Goal: Feedback & Contribution: Submit feedback/report problem

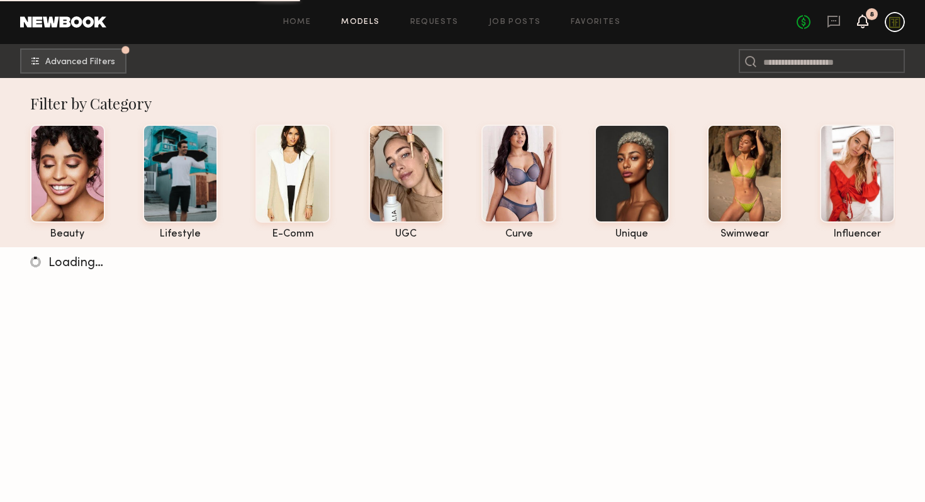
click at [867, 21] on icon at bounding box center [863, 20] width 10 height 9
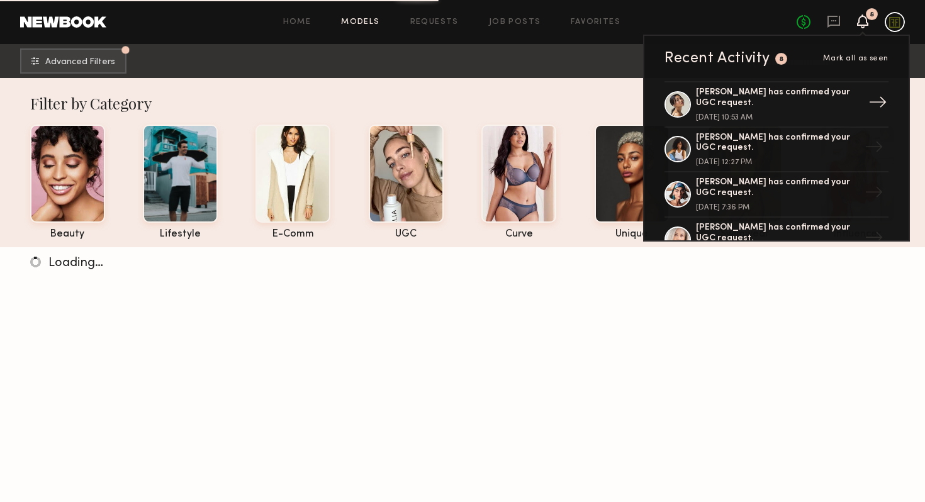
click at [725, 99] on div "[PERSON_NAME] has confirmed your UGC request." at bounding box center [778, 97] width 164 height 21
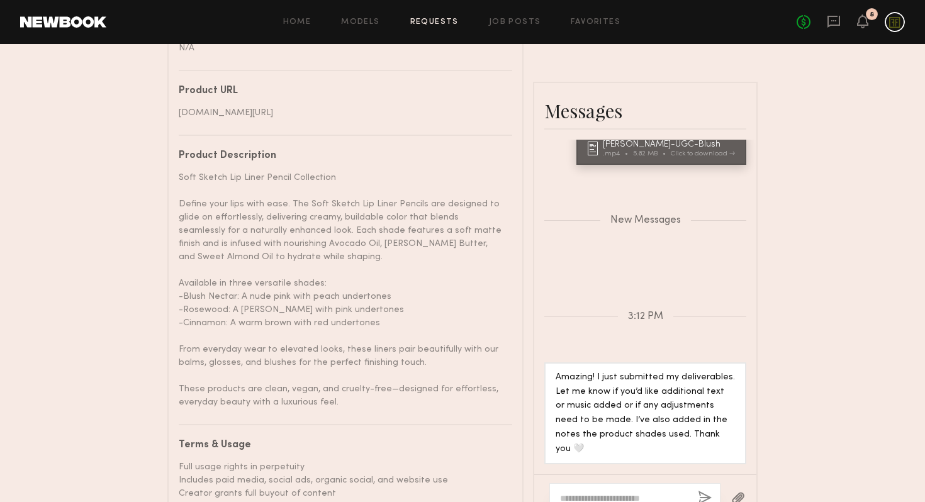
scroll to position [958, 0]
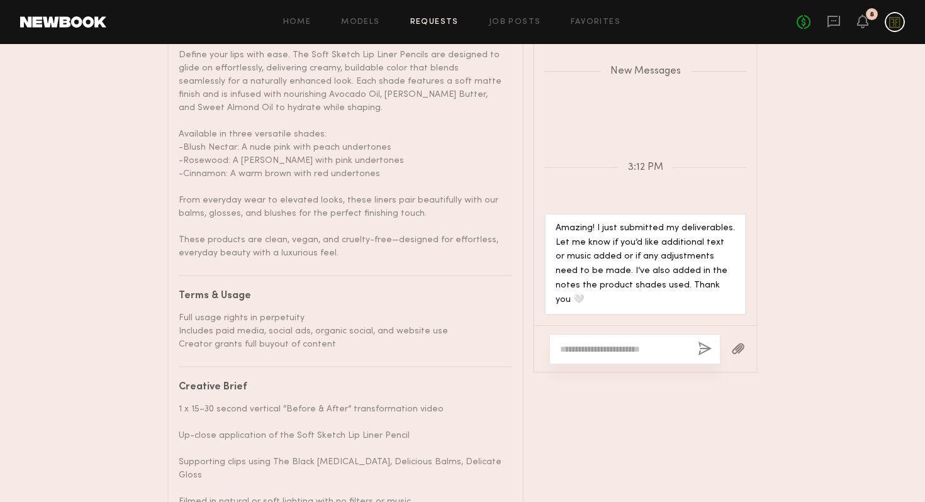
click at [614, 261] on div "Amazing! I just submitted my deliverables. Let me know if you’d like additional…" at bounding box center [645, 265] width 179 height 87
click at [839, 20] on icon at bounding box center [834, 22] width 13 height 12
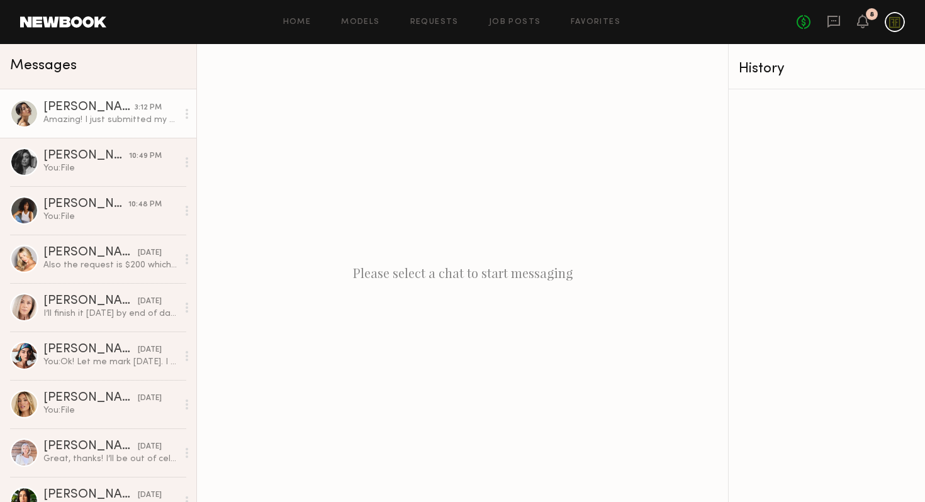
click at [99, 123] on div "Amazing! I just submitted my deliverables. Let me know if you’d like additional…" at bounding box center [110, 120] width 134 height 12
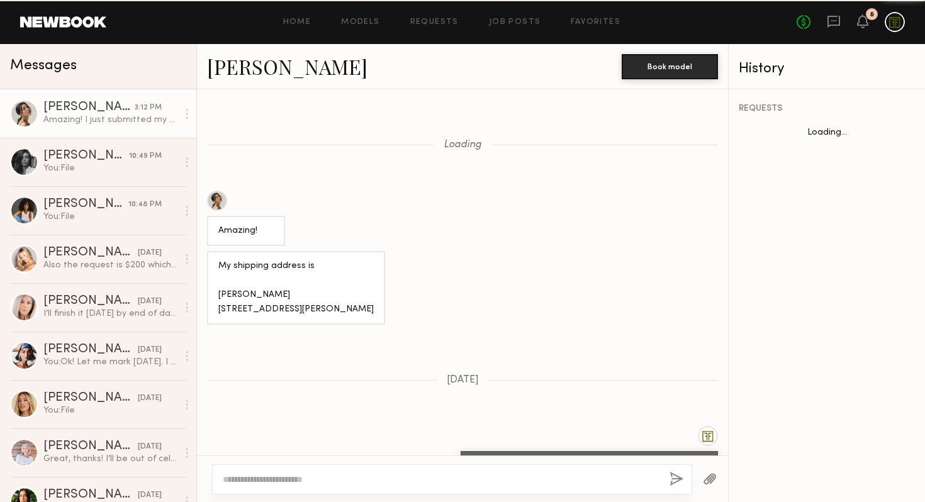
scroll to position [902, 0]
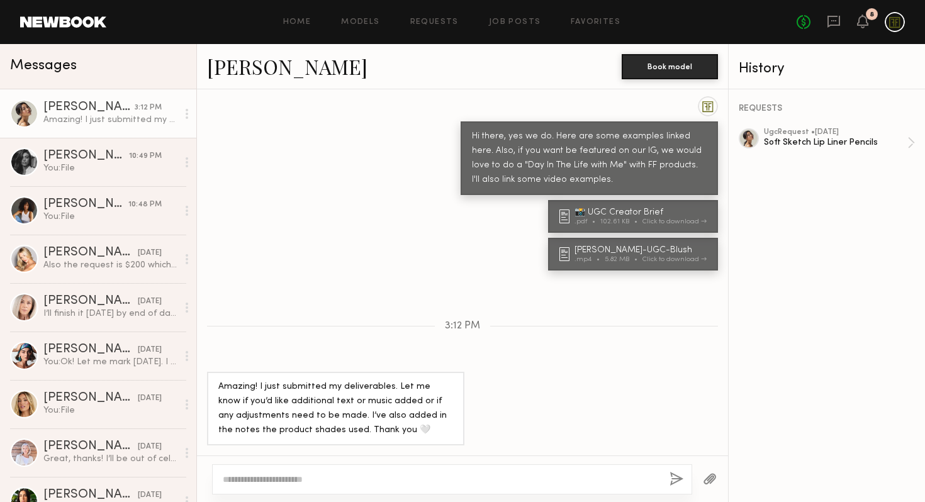
click at [537, 410] on div "Amazing! I just submitted my deliverables. Let me know if you’d like additional…" at bounding box center [462, 409] width 531 height 74
click at [798, 140] on div "Soft Sketch Lip Liner Pencils" at bounding box center [835, 143] width 143 height 12
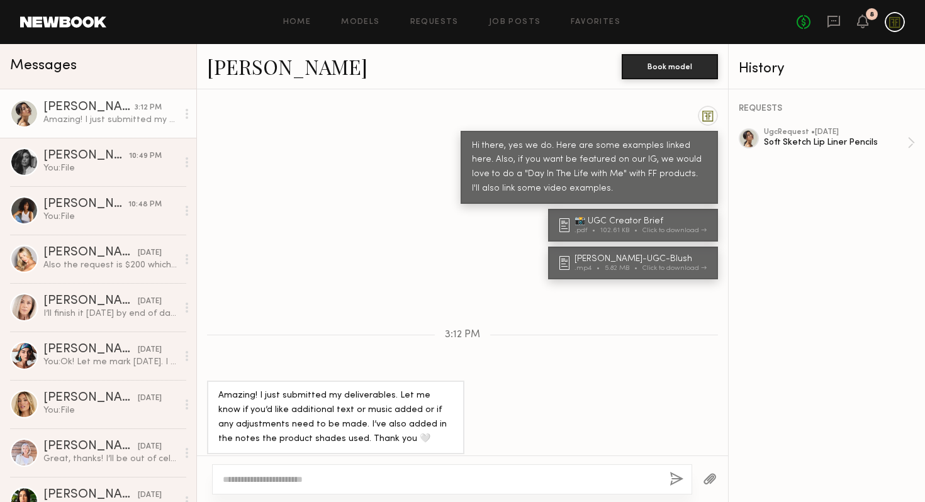
scroll to position [1628, 0]
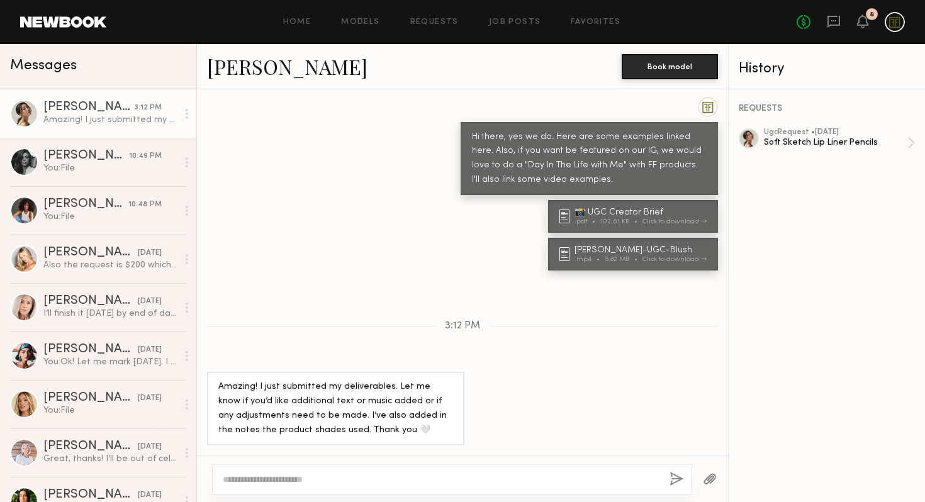
click at [418, 470] on div at bounding box center [452, 479] width 480 height 30
click at [419, 478] on textarea at bounding box center [441, 479] width 437 height 13
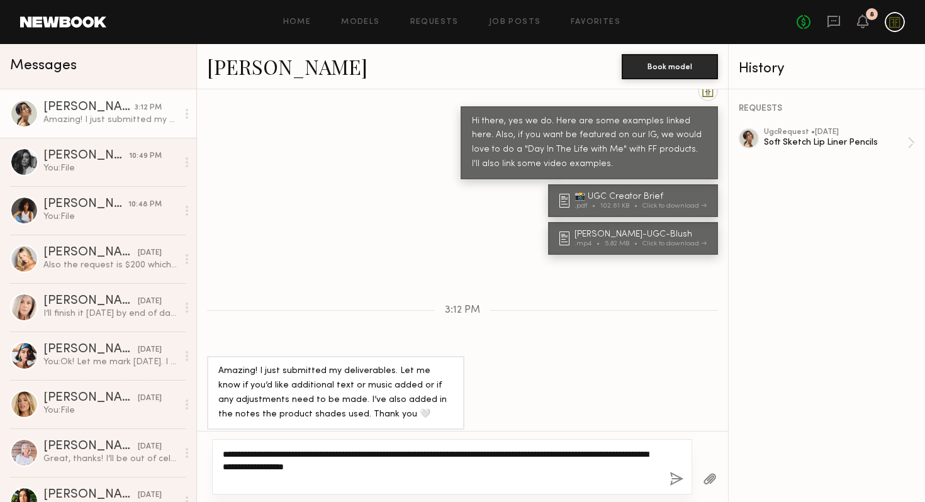
type textarea "**********"
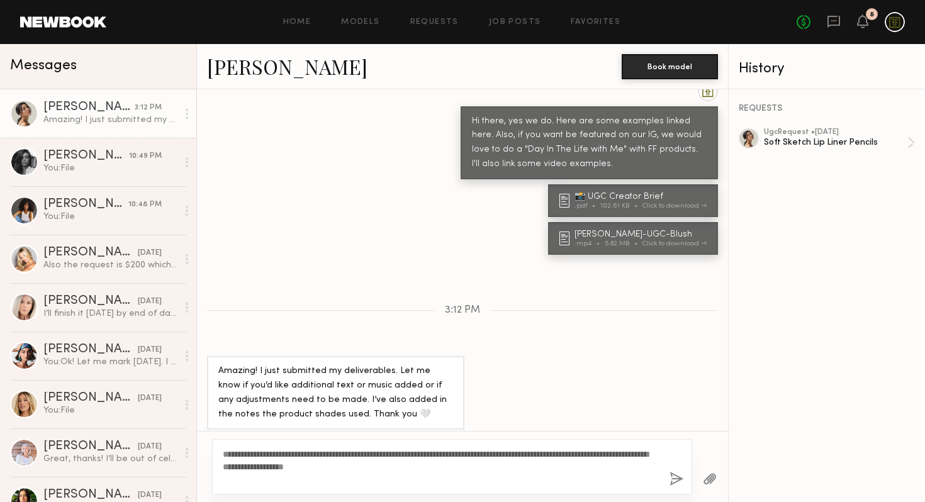
click at [676, 480] on button "button" at bounding box center [677, 480] width 14 height 16
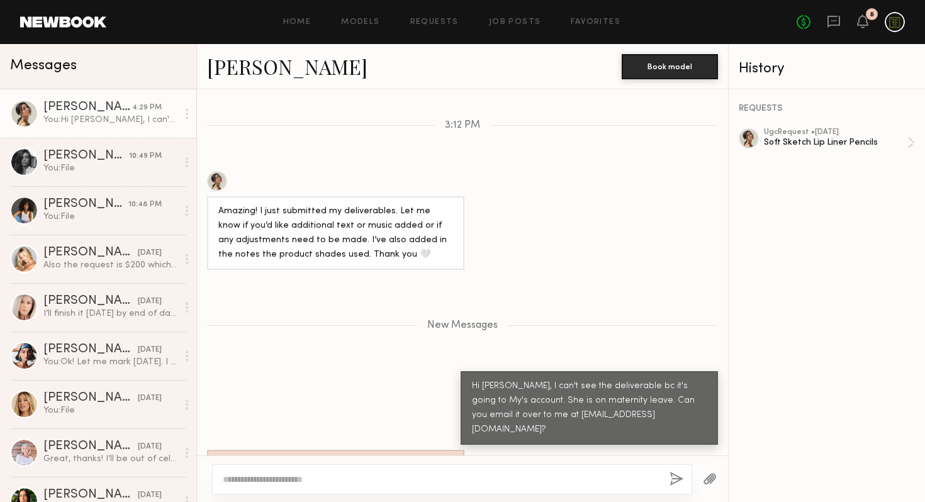
scroll to position [1891, 0]
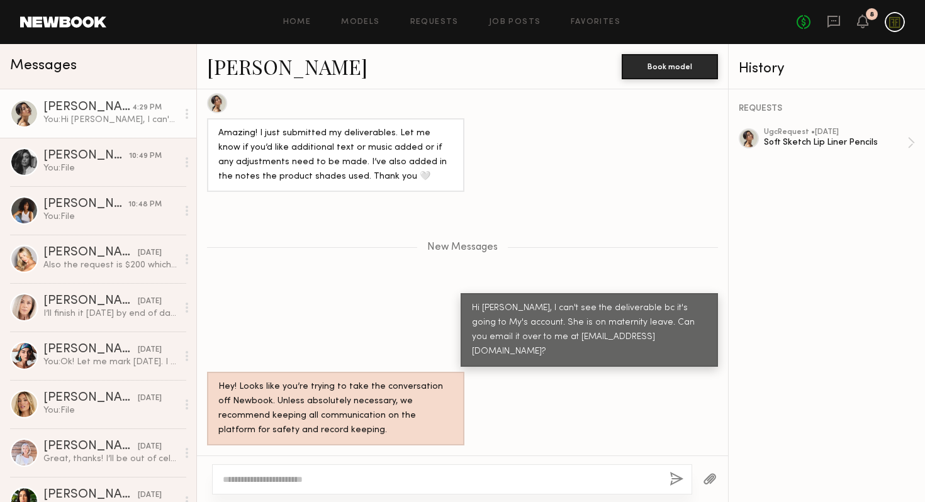
click at [512, 403] on div "Hey! Looks like you’re trying to take the conversation off Newbook. Unless abso…" at bounding box center [462, 409] width 531 height 74
click at [865, 27] on icon at bounding box center [862, 21] width 11 height 14
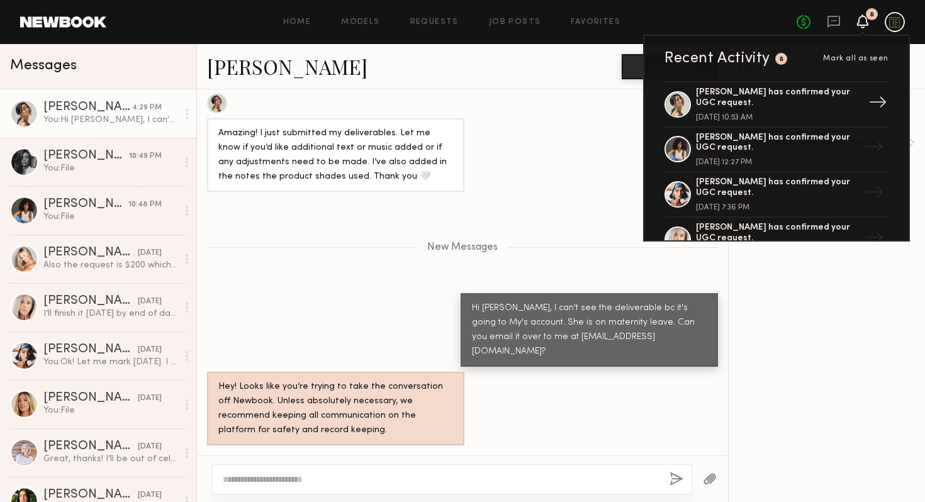
click at [734, 99] on div "[PERSON_NAME] has confirmed your UGC request." at bounding box center [778, 97] width 164 height 21
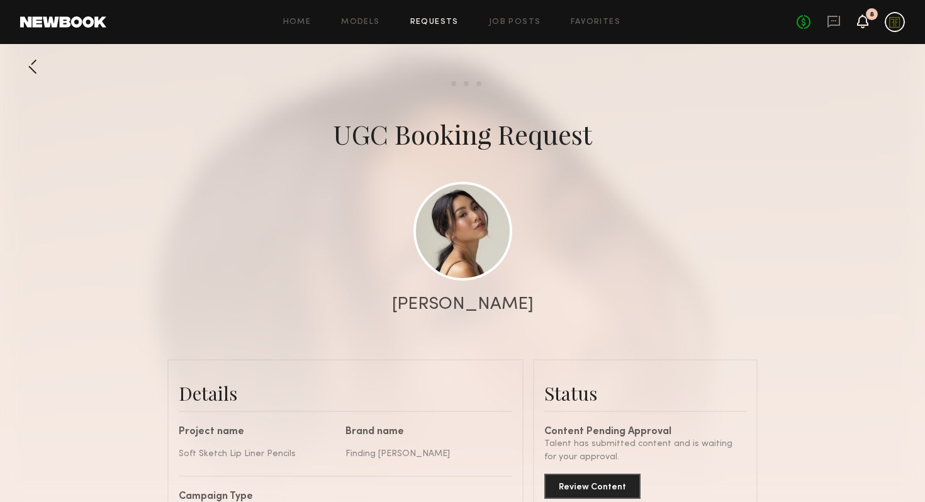
click at [864, 21] on icon at bounding box center [863, 20] width 10 height 9
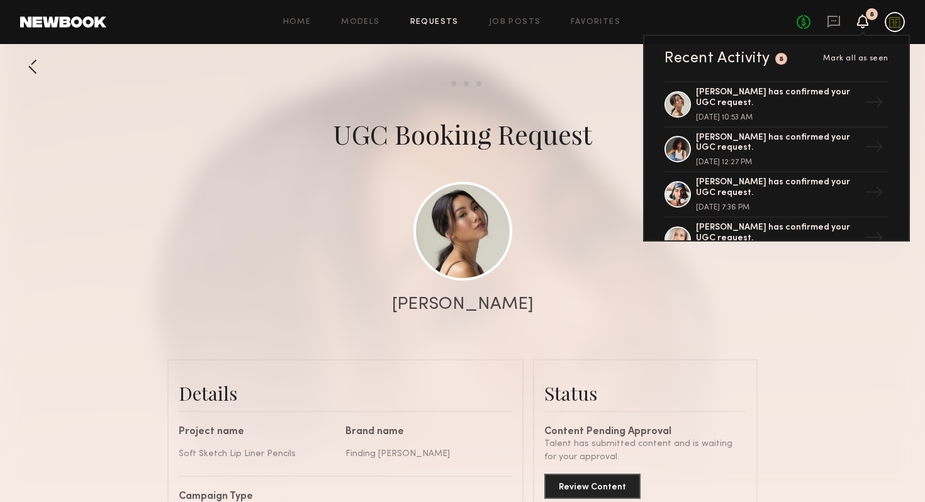
click at [773, 58] on div "Recent Activity 8 Mark all as seen" at bounding box center [777, 58] width 224 height 15
click at [544, 44] on div at bounding box center [462, 251] width 925 height 503
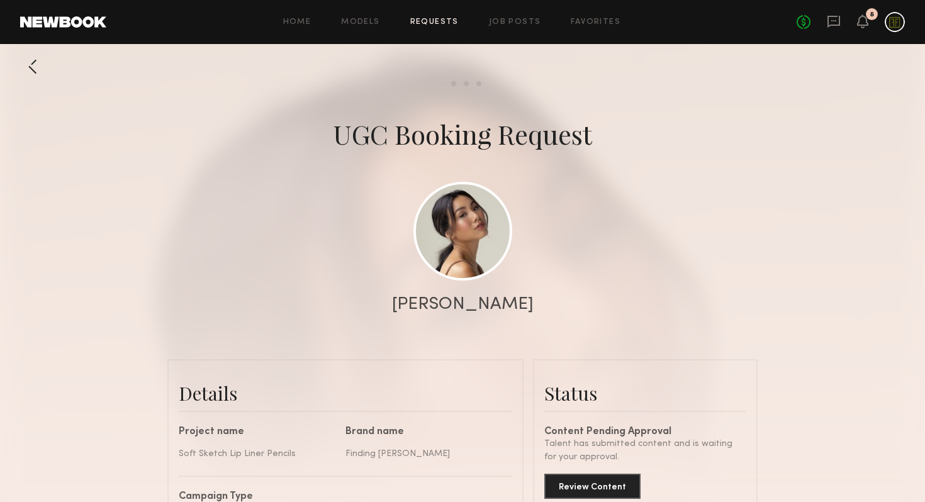
click at [498, 12] on div "Home Models Requests Job Posts Favorites Sign Out No fees up to $5,000 8" at bounding box center [505, 22] width 799 height 20
click at [507, 20] on link "Job Posts" at bounding box center [515, 22] width 52 height 8
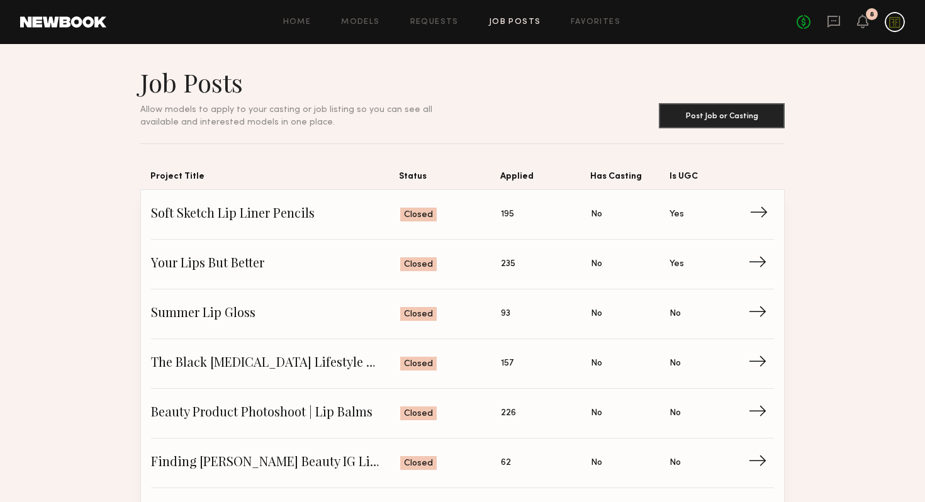
click at [457, 220] on span "Status: Closed" at bounding box center [450, 214] width 101 height 19
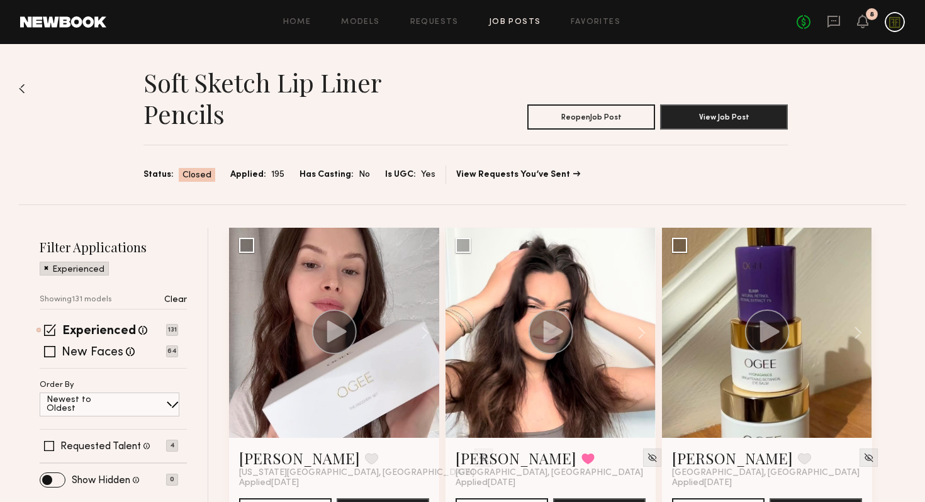
click at [536, 169] on section "Status: Closed Applied: 195 Has Casting: No Is UGC: Yes View Requests You’ve Se…" at bounding box center [465, 175] width 644 height 19
click at [539, 179] on link "View Requests You’ve Sent" at bounding box center [518, 175] width 124 height 9
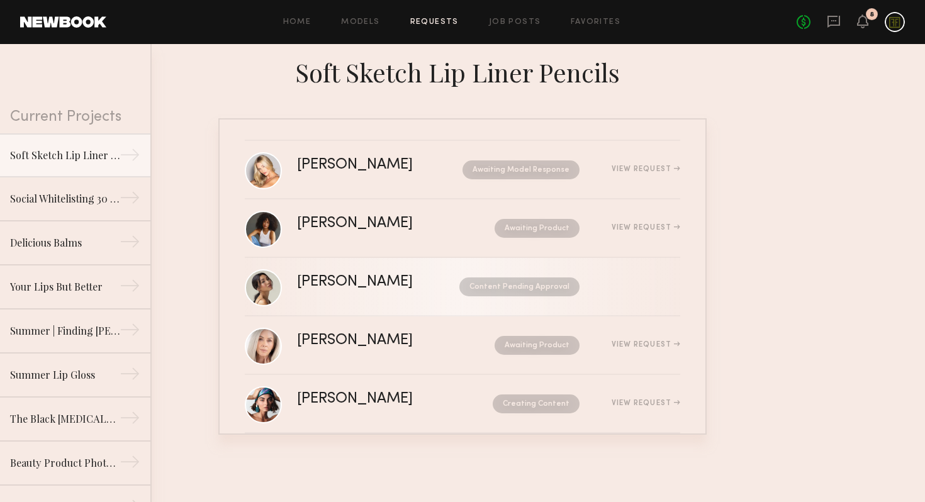
click at [379, 285] on div "[PERSON_NAME]" at bounding box center [366, 282] width 139 height 14
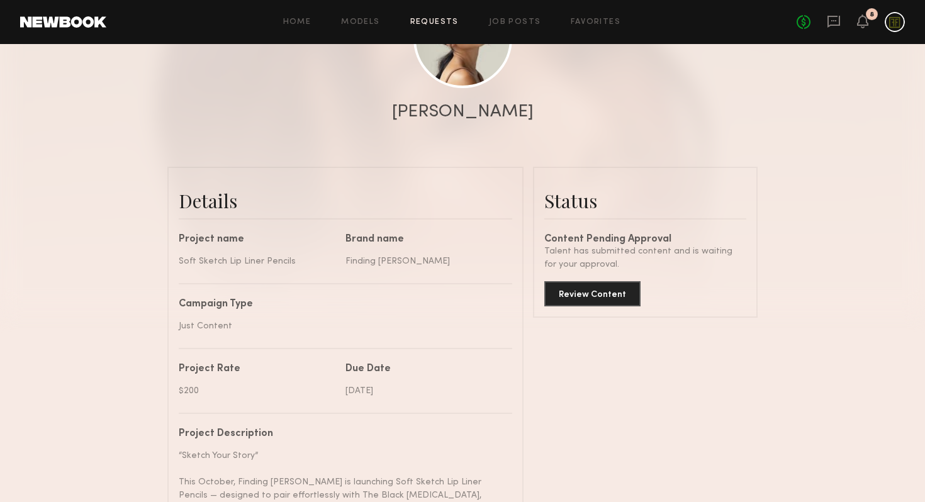
scroll to position [342, 0]
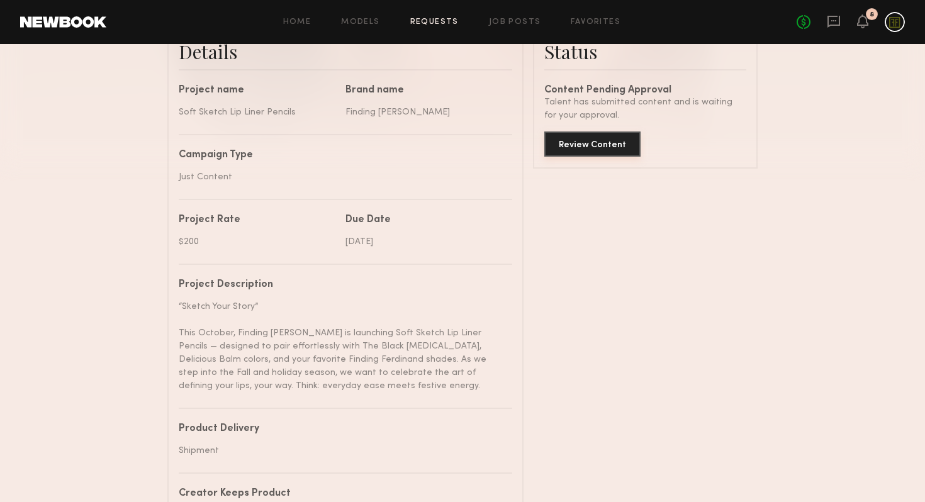
click at [591, 152] on button "Review Content" at bounding box center [592, 144] width 96 height 25
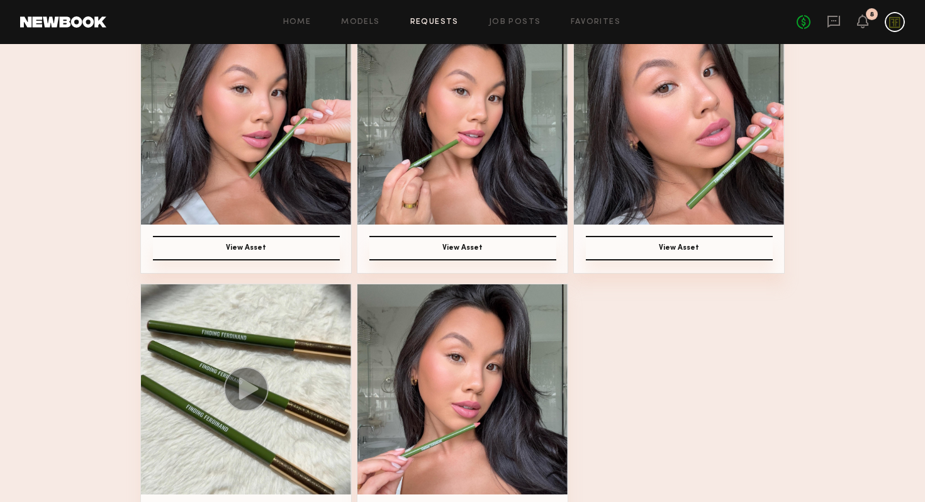
scroll to position [291, 0]
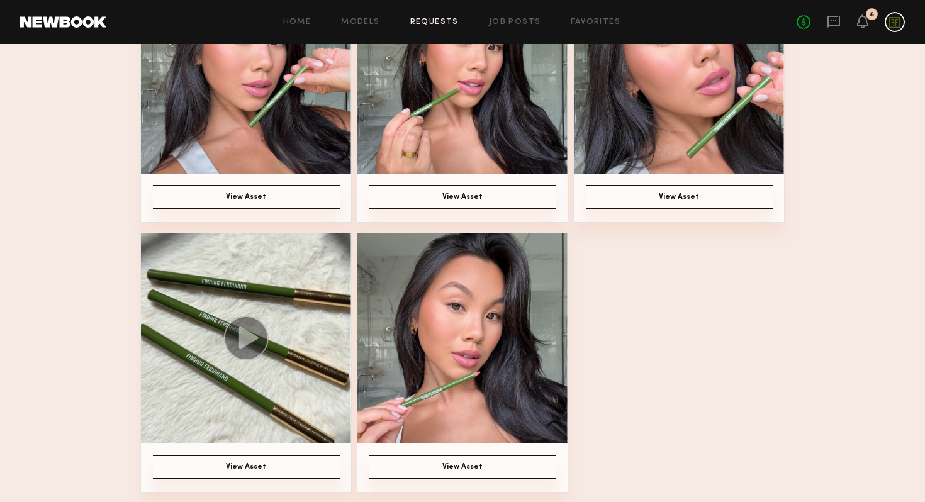
click at [469, 471] on button "View Asset" at bounding box center [462, 467] width 187 height 25
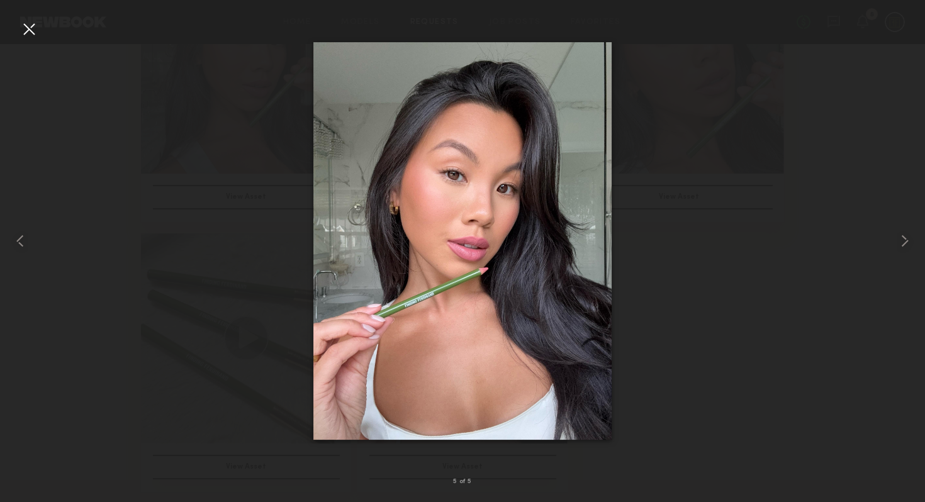
click at [839, 242] on div at bounding box center [462, 241] width 925 height 442
click at [30, 31] on div at bounding box center [29, 29] width 20 height 20
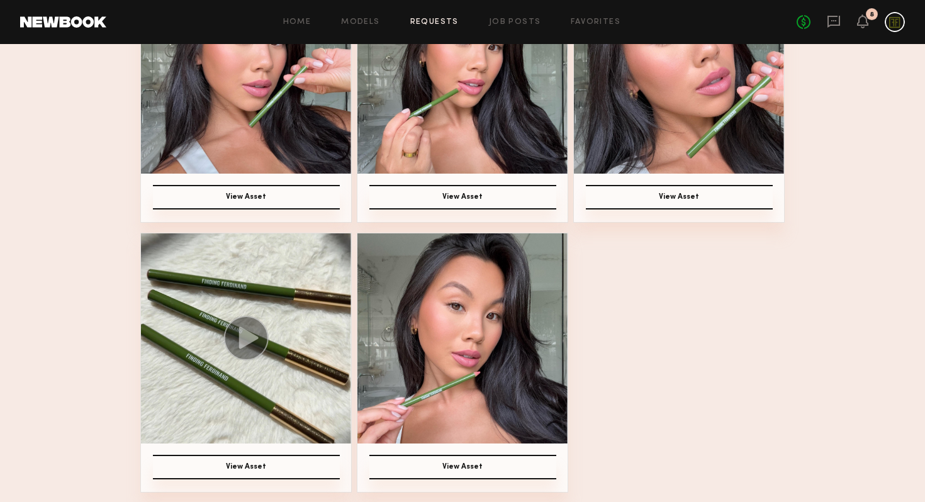
click at [239, 335] on icon at bounding box center [249, 338] width 20 height 22
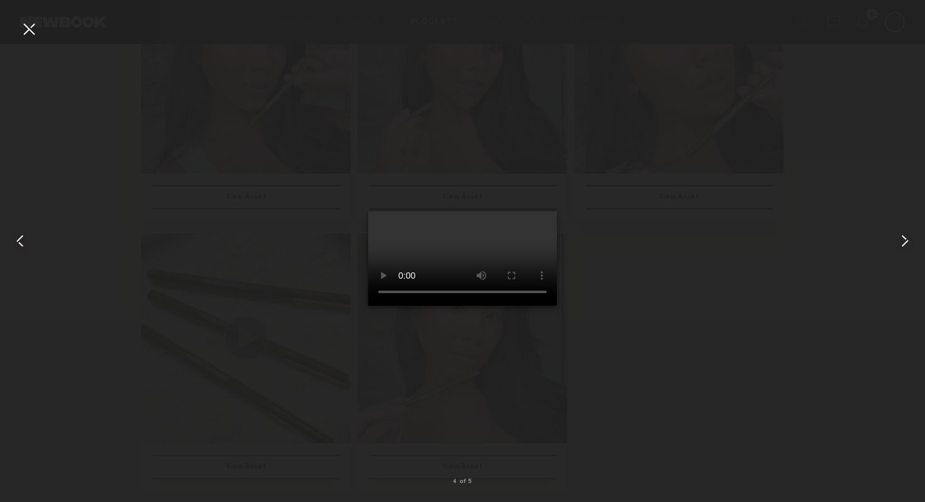
click at [30, 30] on div at bounding box center [29, 29] width 20 height 20
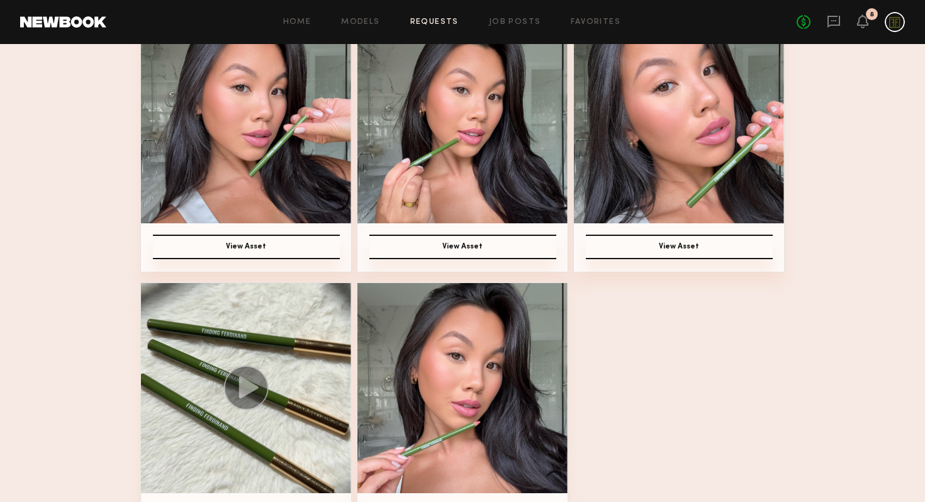
scroll to position [193, 0]
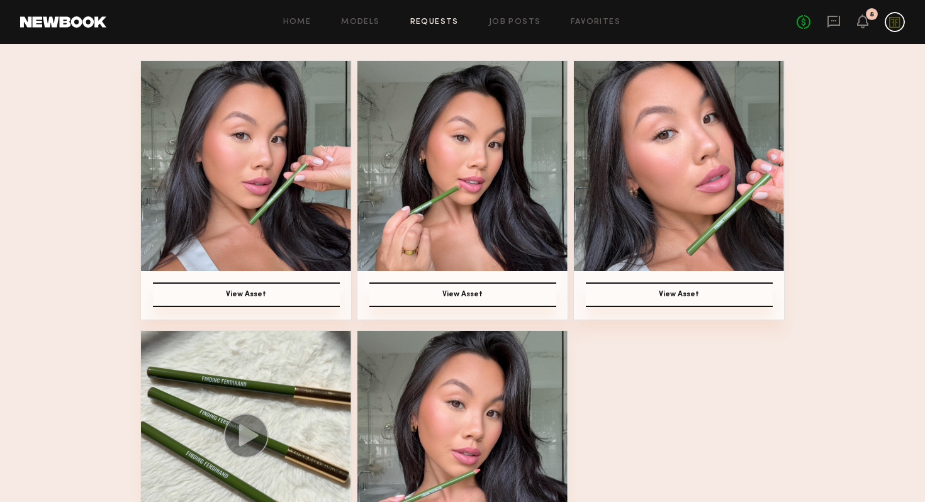
click at [683, 300] on button "View Asset" at bounding box center [679, 295] width 187 height 25
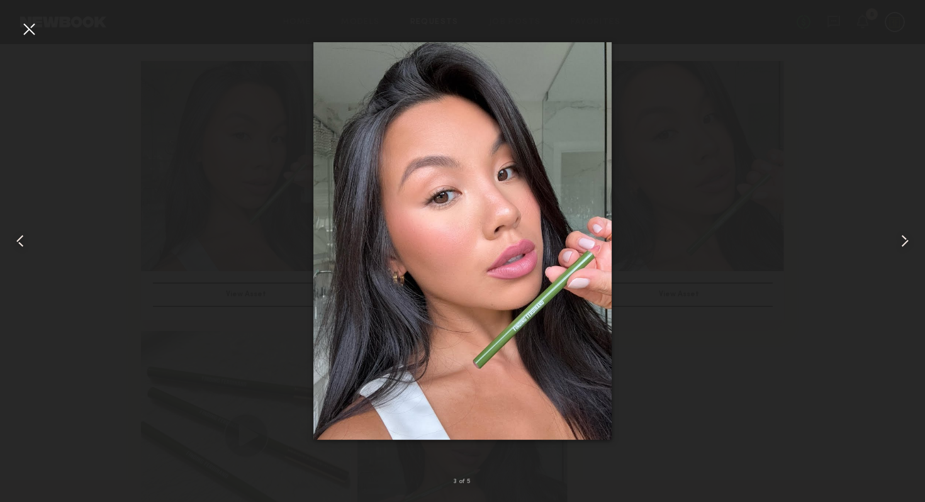
click at [158, 273] on div at bounding box center [462, 241] width 925 height 442
click at [31, 31] on div at bounding box center [29, 29] width 20 height 20
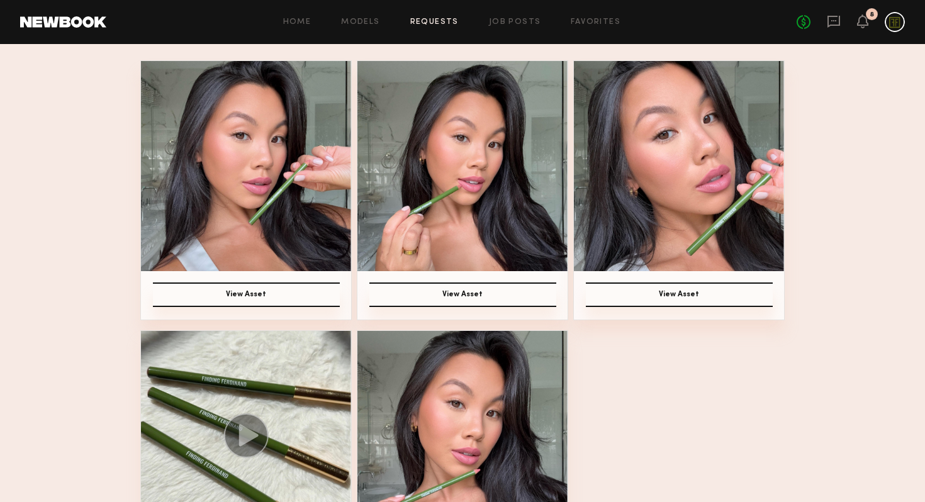
click at [432, 298] on button "View Asset" at bounding box center [462, 295] width 187 height 25
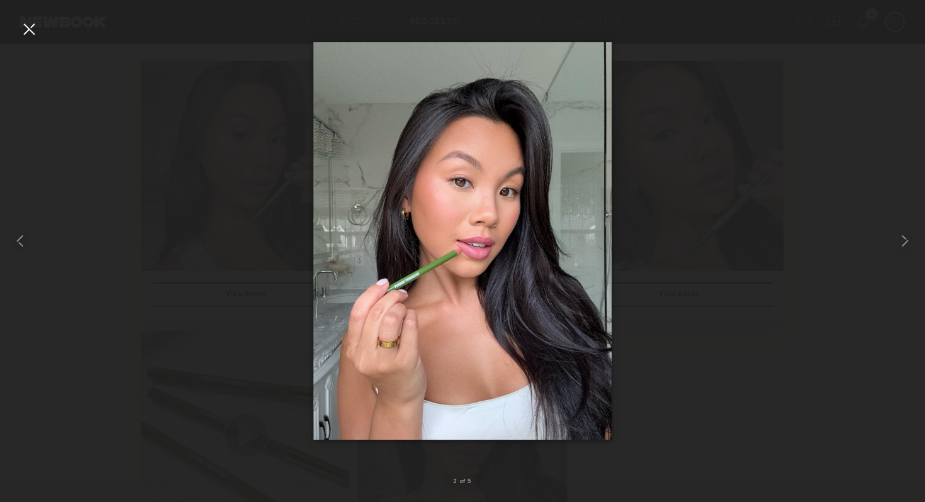
click at [24, 26] on div at bounding box center [29, 29] width 20 height 20
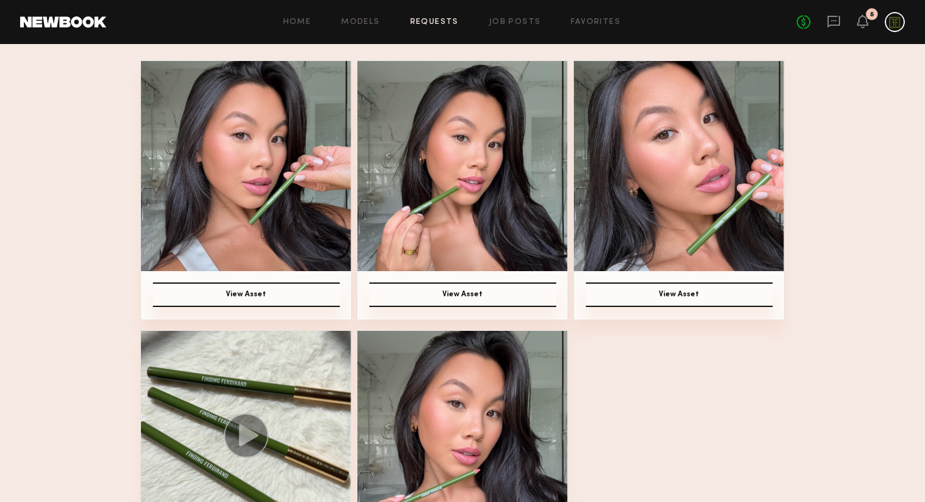
click at [258, 284] on button "View Asset" at bounding box center [246, 295] width 187 height 25
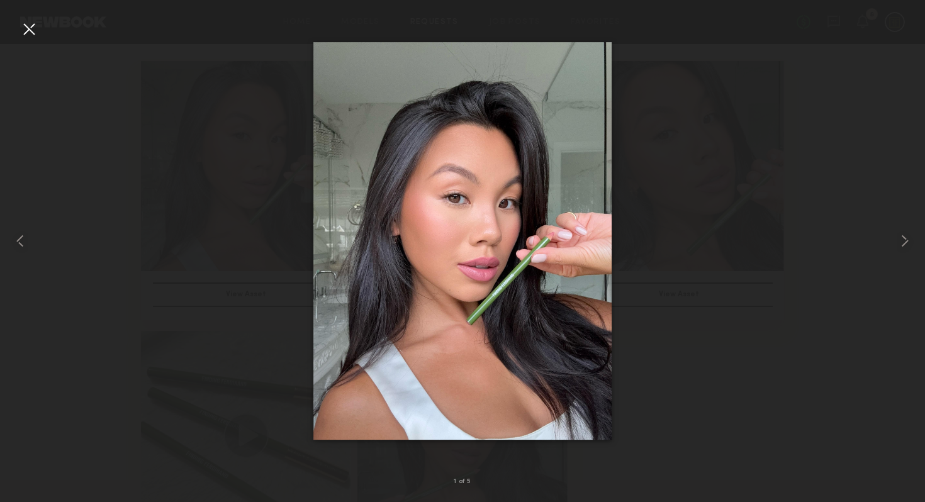
click at [28, 31] on div at bounding box center [29, 29] width 20 height 20
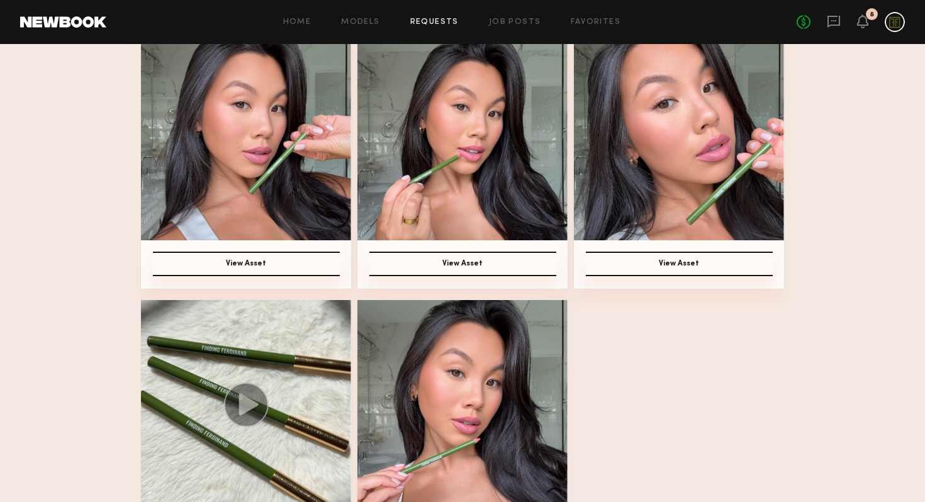
scroll to position [211, 0]
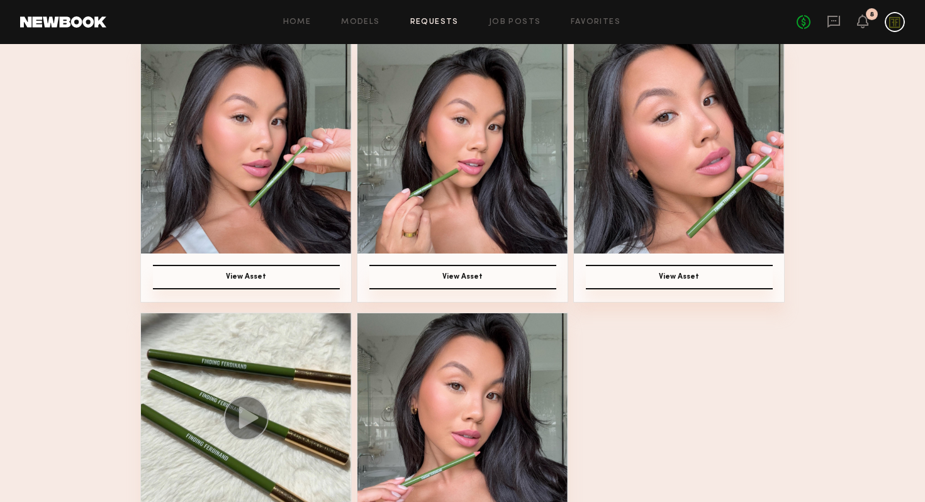
click at [271, 395] on img at bounding box center [246, 418] width 210 height 210
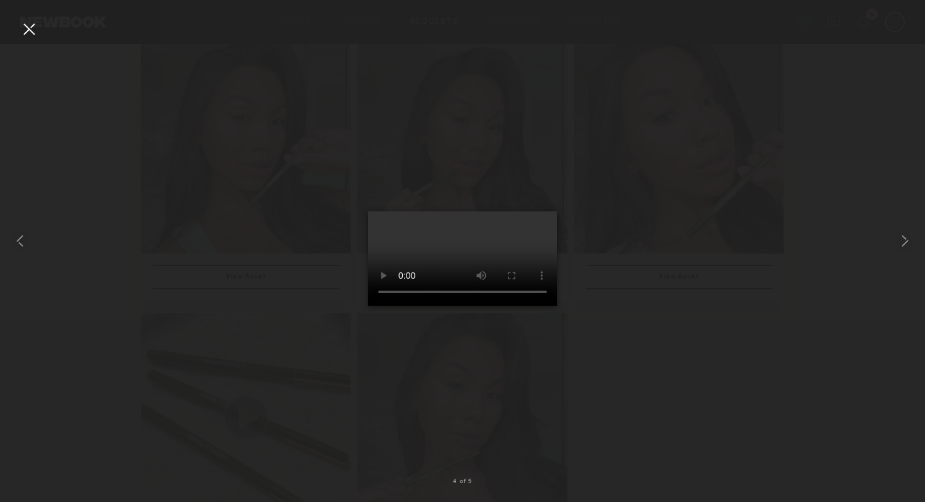
click at [311, 325] on div at bounding box center [462, 241] width 925 height 442
click at [257, 301] on div at bounding box center [462, 241] width 925 height 442
click at [26, 24] on div at bounding box center [29, 29] width 20 height 20
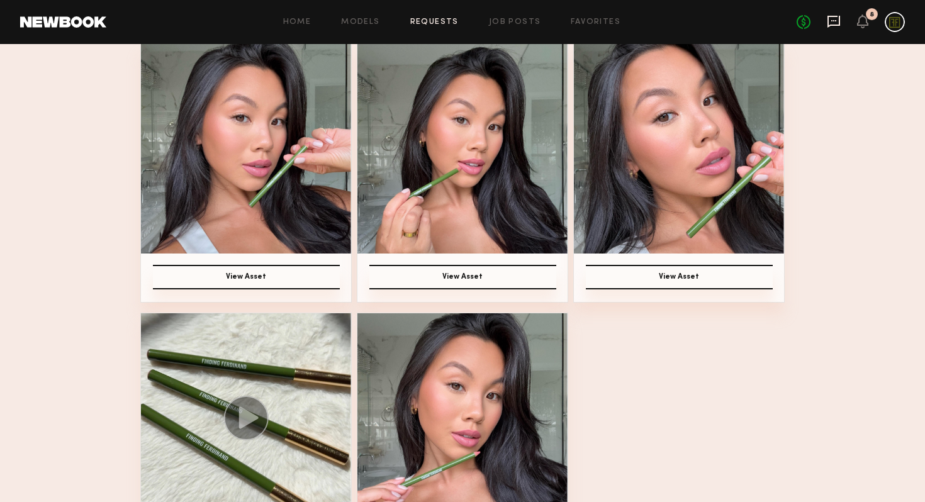
click at [835, 21] on icon at bounding box center [833, 20] width 5 height 1
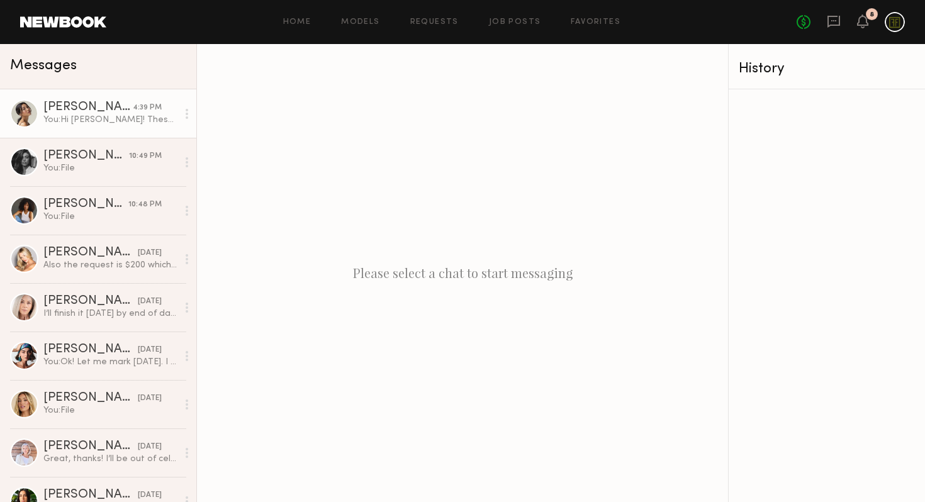
click at [98, 126] on link "[PERSON_NAME] 4:39 PM You: Hi [PERSON_NAME]! These look great! Do you also mind…" at bounding box center [98, 113] width 196 height 48
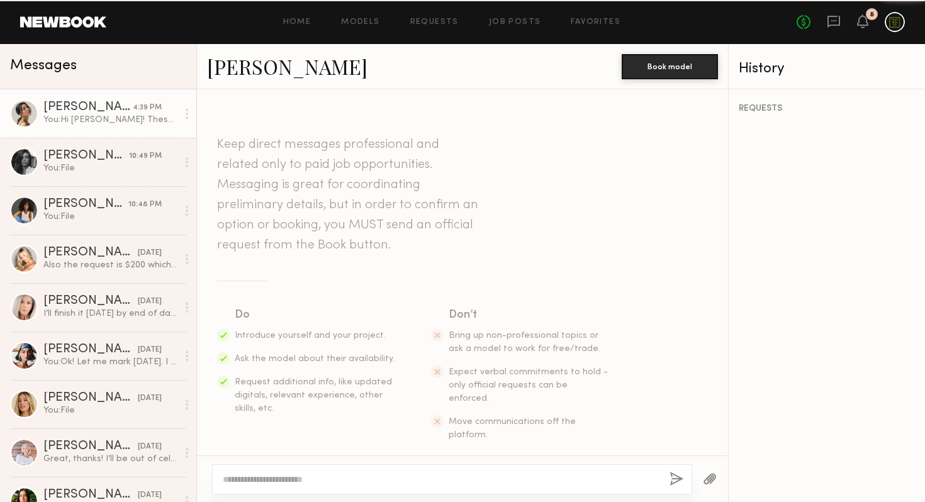
scroll to position [1906, 0]
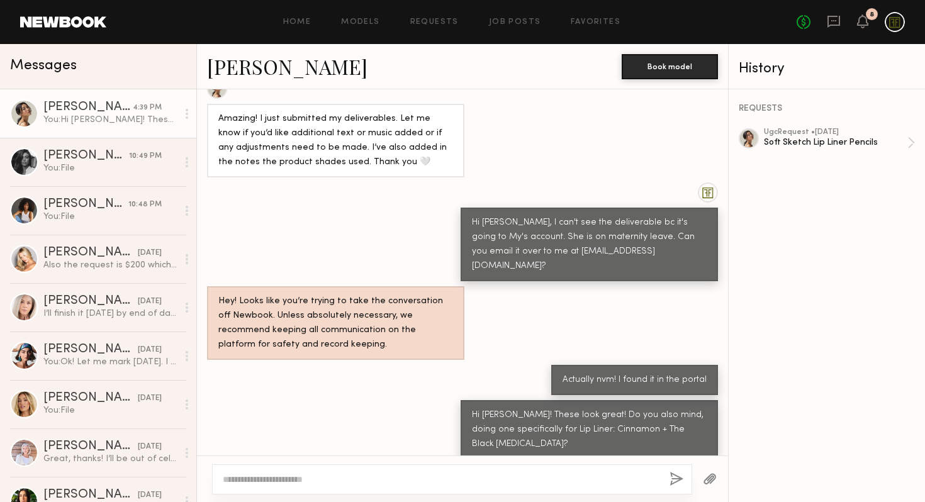
click at [440, 471] on div at bounding box center [452, 479] width 480 height 30
click at [452, 476] on textarea at bounding box center [441, 479] width 437 height 13
type textarea "*"
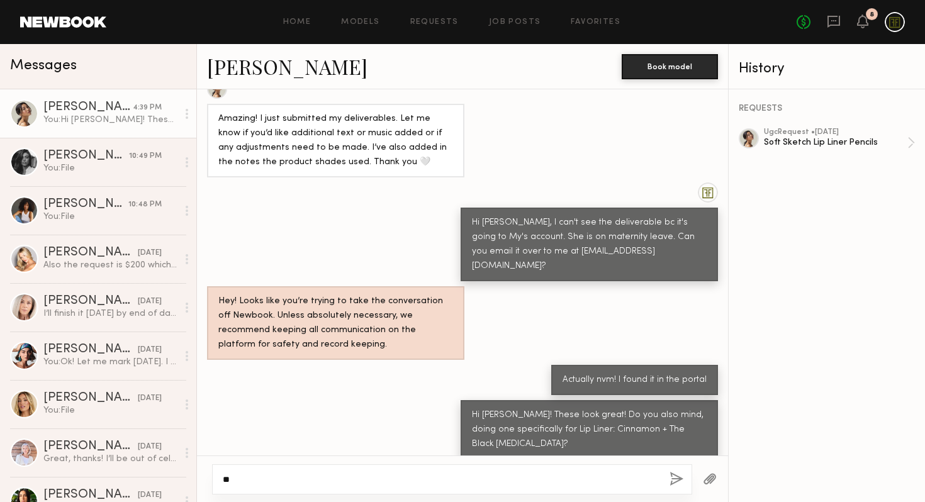
type textarea "*"
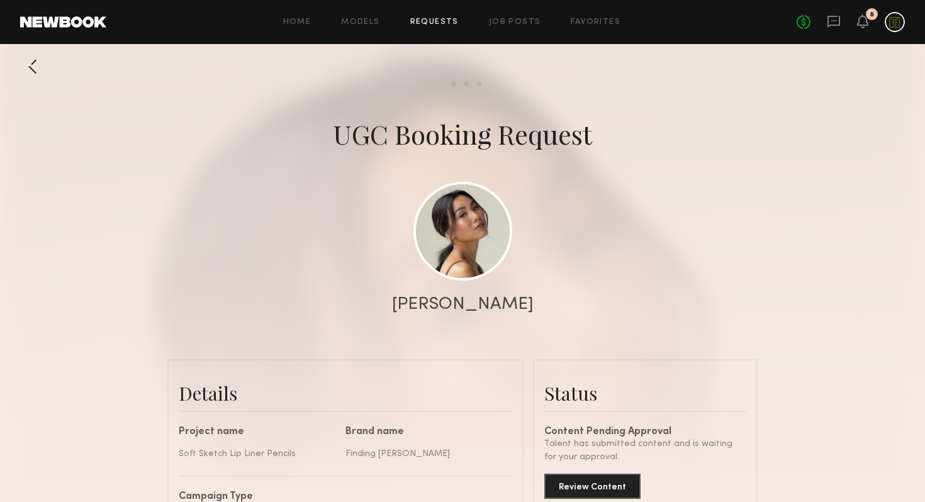
scroll to position [1204, 0]
click at [841, 17] on div "No fees up to $5,000 8" at bounding box center [851, 22] width 108 height 20
click at [839, 22] on icon at bounding box center [834, 22] width 13 height 12
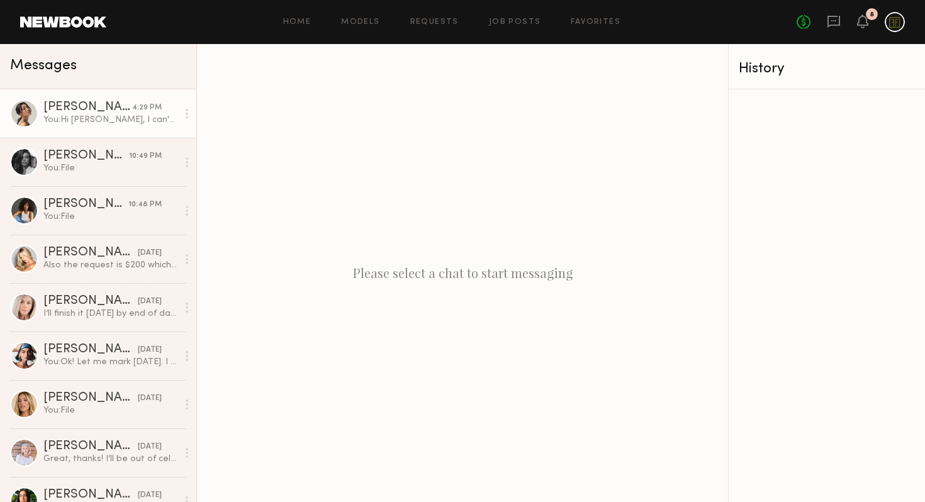
click at [60, 126] on link "[PERSON_NAME] 4:29 PM You: Hi [PERSON_NAME], I can't see the deliverable bc it'…" at bounding box center [98, 113] width 196 height 48
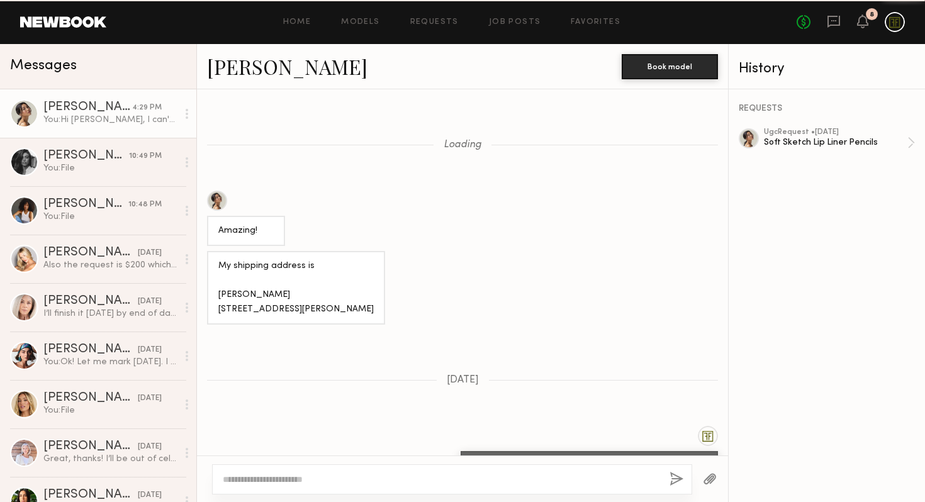
scroll to position [991, 0]
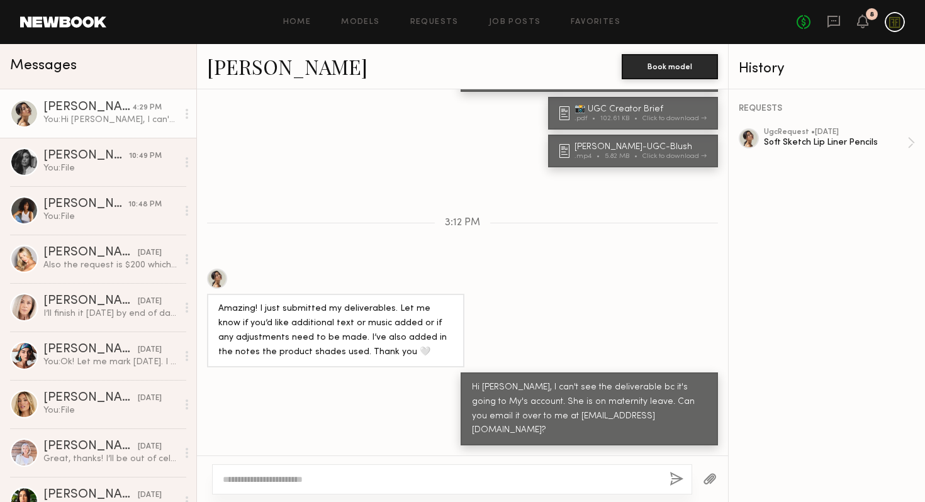
click at [289, 482] on textarea at bounding box center [441, 479] width 437 height 13
type textarea "**********"
click at [677, 478] on button "button" at bounding box center [677, 480] width 14 height 16
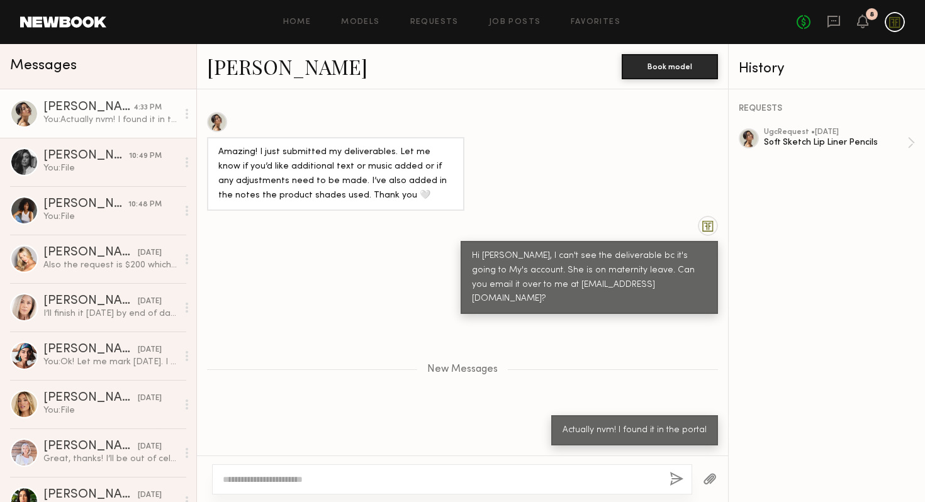
click at [465, 485] on textarea at bounding box center [441, 479] width 437 height 13
click at [468, 480] on textarea at bounding box center [441, 479] width 437 height 13
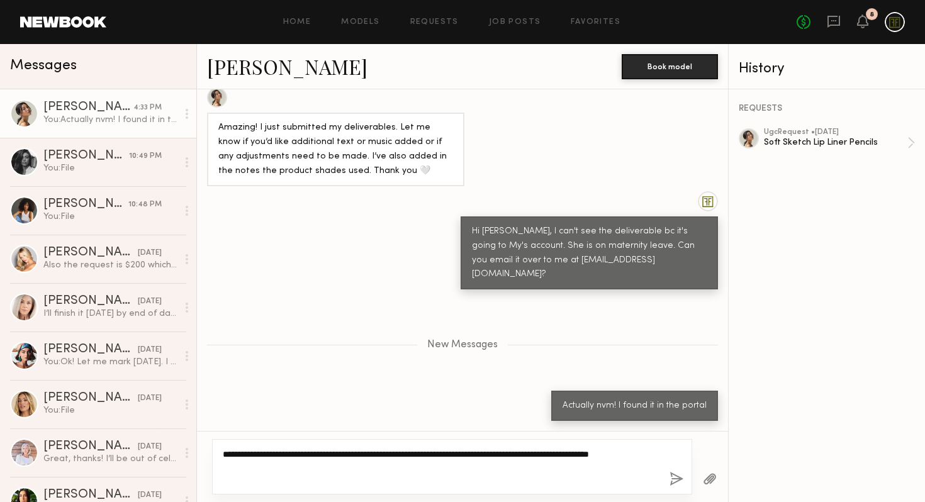
click at [522, 470] on textarea "**********" at bounding box center [441, 467] width 437 height 38
type textarea "**********"
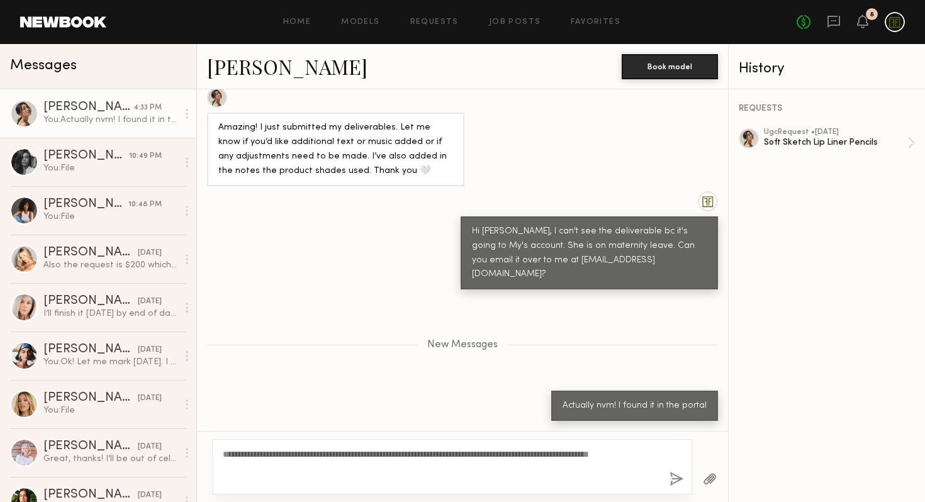
click at [677, 478] on button "button" at bounding box center [677, 480] width 14 height 16
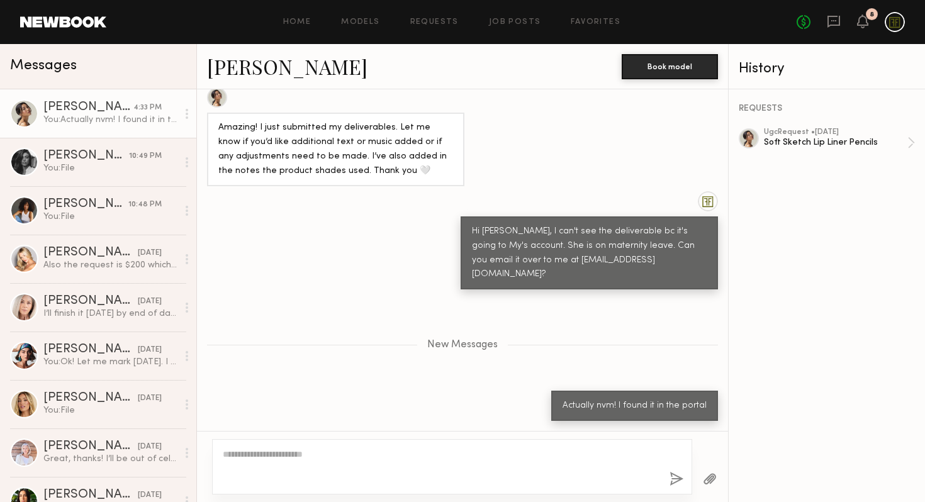
scroll to position [1196, 0]
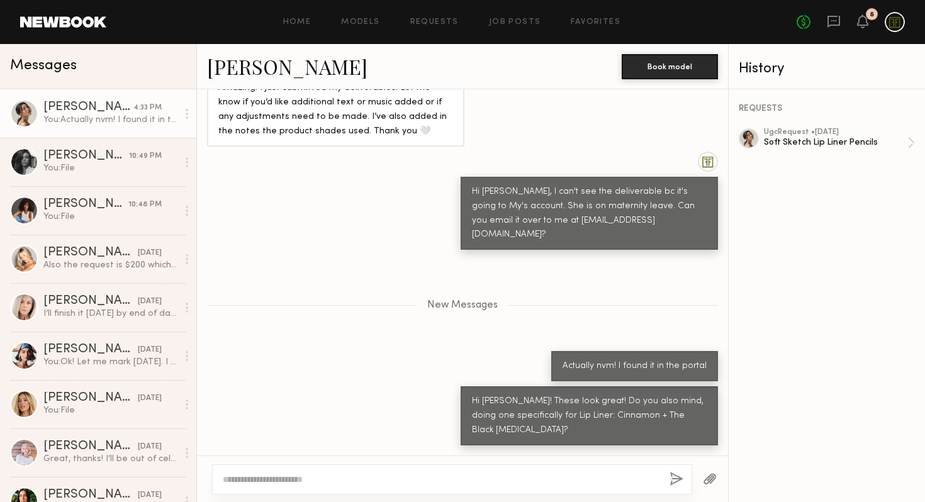
click at [458, 470] on div at bounding box center [452, 479] width 480 height 30
click at [458, 483] on textarea at bounding box center [441, 479] width 437 height 13
click at [519, 18] on link "Job Posts" at bounding box center [515, 22] width 52 height 8
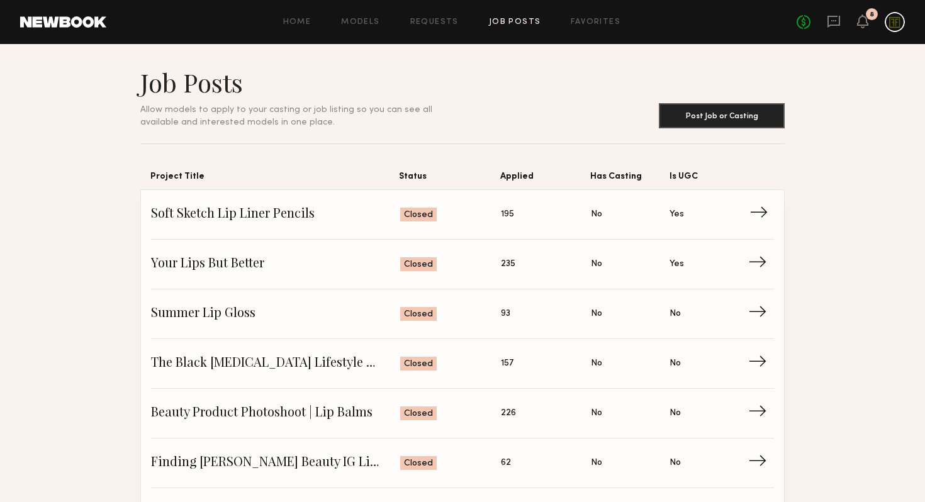
click at [537, 225] on link "Soft Sketch Lip Liner Pencils Status: Closed Applied: 195 Has Casting: No Is UG…" at bounding box center [462, 215] width 623 height 50
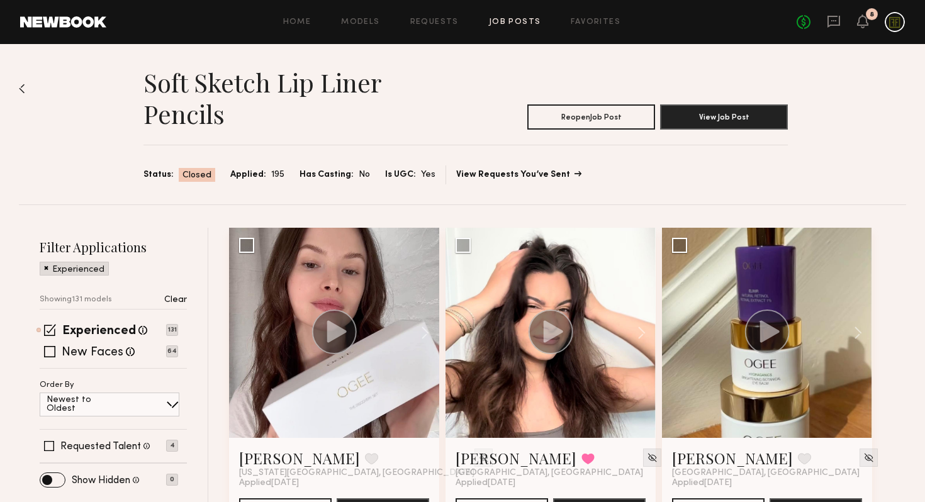
click at [546, 174] on link "View Requests You’ve Sent" at bounding box center [518, 175] width 124 height 9
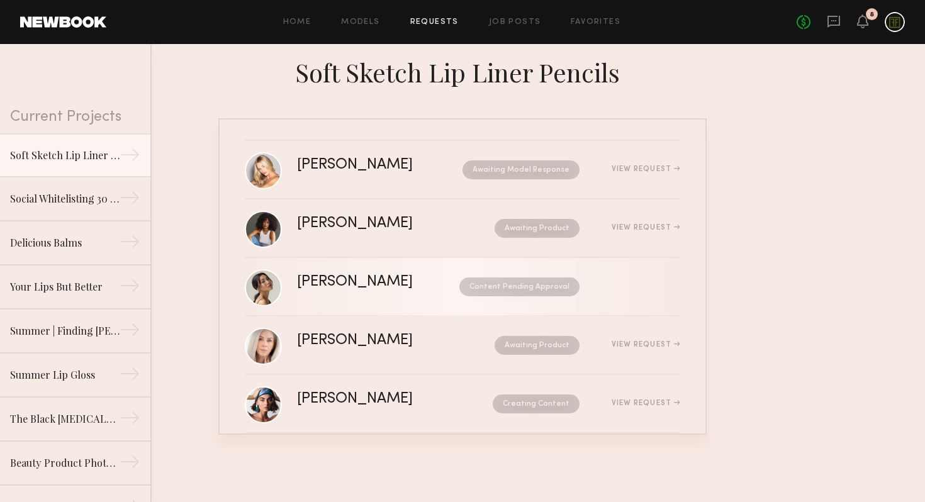
click at [442, 295] on div "Content Pending Approval" at bounding box center [507, 287] width 143 height 19
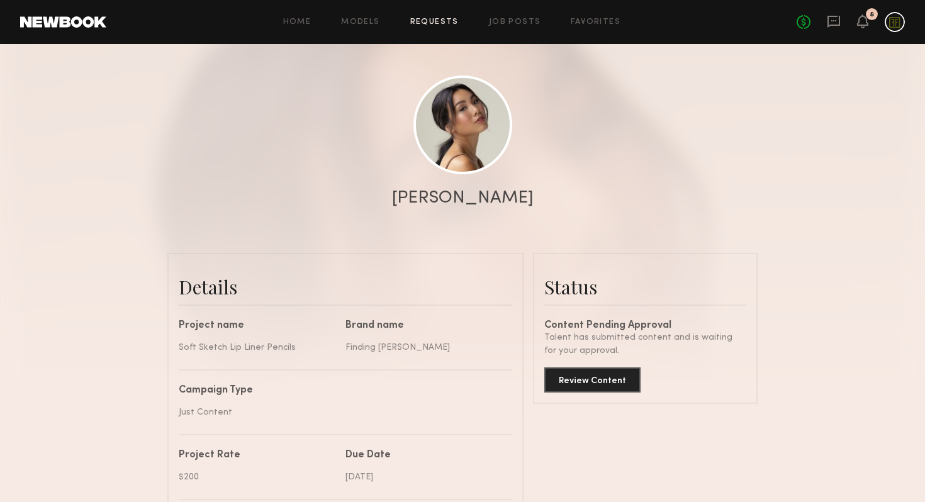
scroll to position [156, 0]
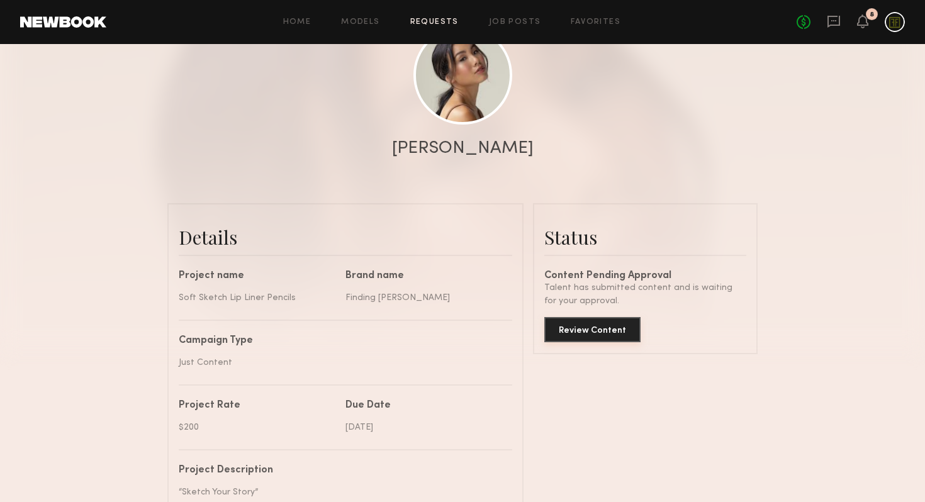
click at [583, 337] on button "Review Content" at bounding box center [592, 329] width 96 height 25
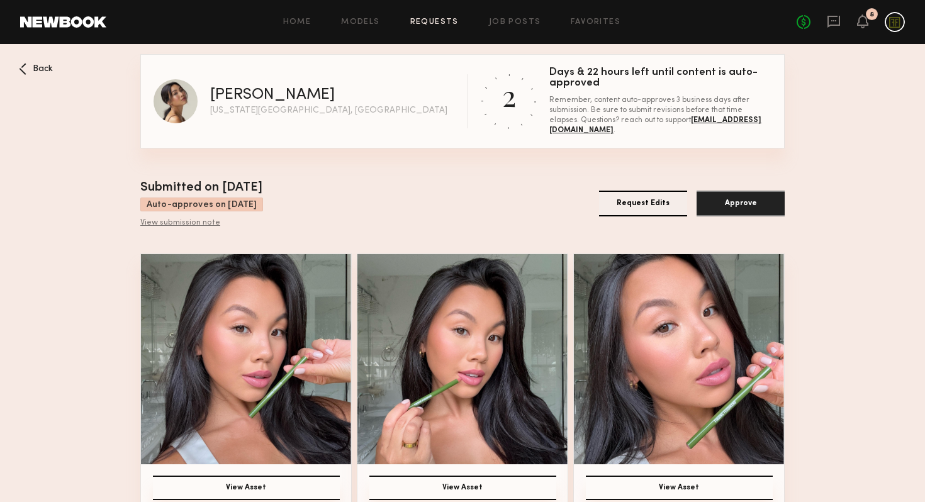
click at [637, 208] on button "Request Edits" at bounding box center [643, 204] width 88 height 26
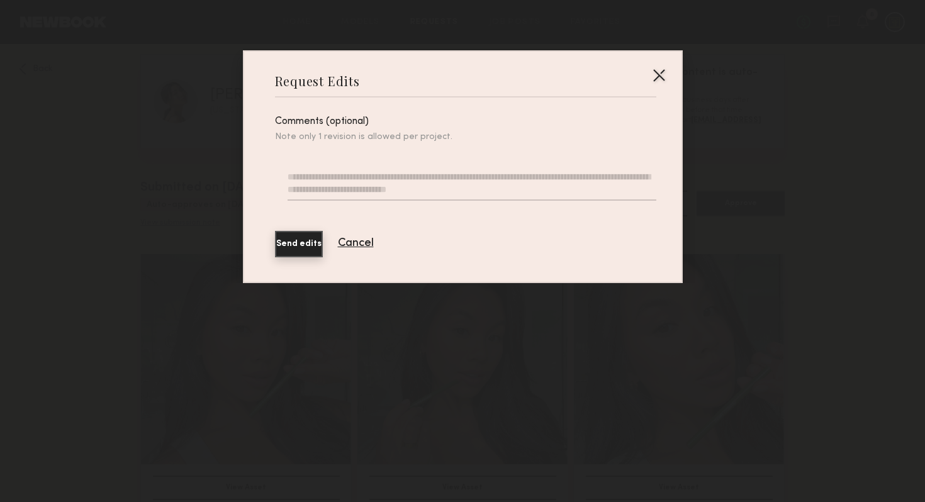
click at [456, 175] on textarea at bounding box center [472, 186] width 368 height 30
click at [436, 179] on textarea at bounding box center [472, 186] width 368 height 30
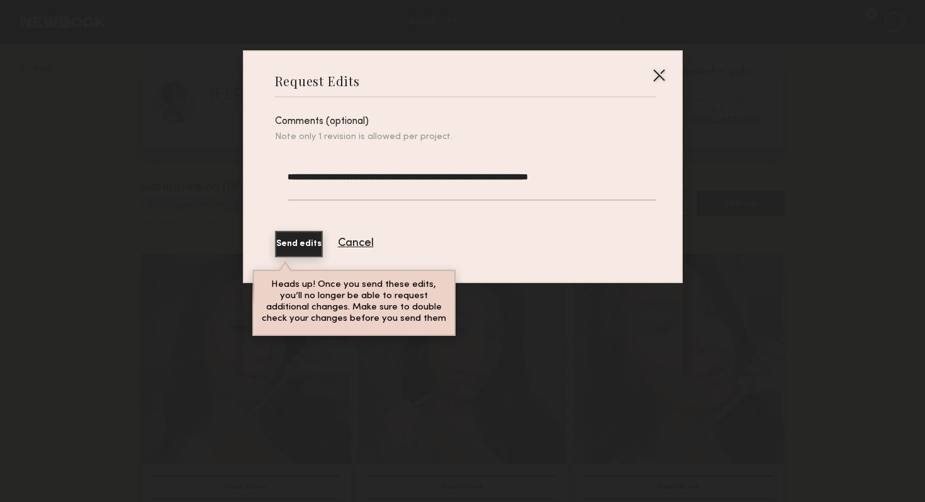
type textarea "**********"
click at [499, 174] on textarea "**********" at bounding box center [472, 186] width 368 height 30
click at [551, 175] on textarea "**********" at bounding box center [472, 186] width 368 height 30
click at [603, 177] on textarea "**********" at bounding box center [472, 186] width 368 height 30
click at [629, 178] on textarea "**********" at bounding box center [472, 186] width 368 height 30
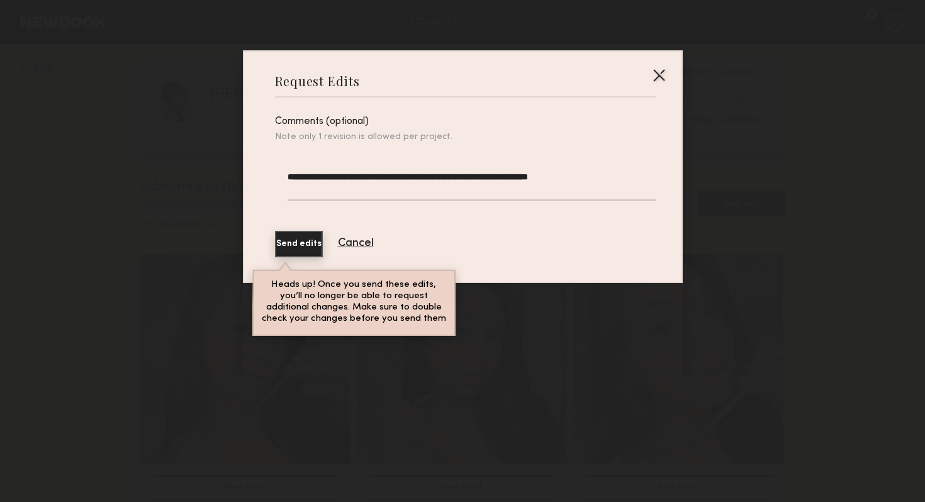
click at [529, 234] on div "Send edits Cancel" at bounding box center [465, 244] width 381 height 26
click at [658, 72] on div at bounding box center [659, 75] width 20 height 20
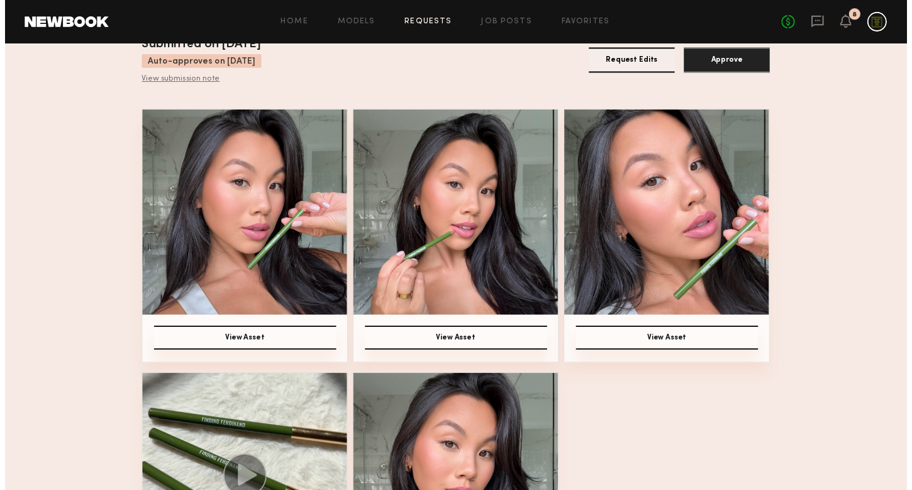
scroll to position [291, 0]
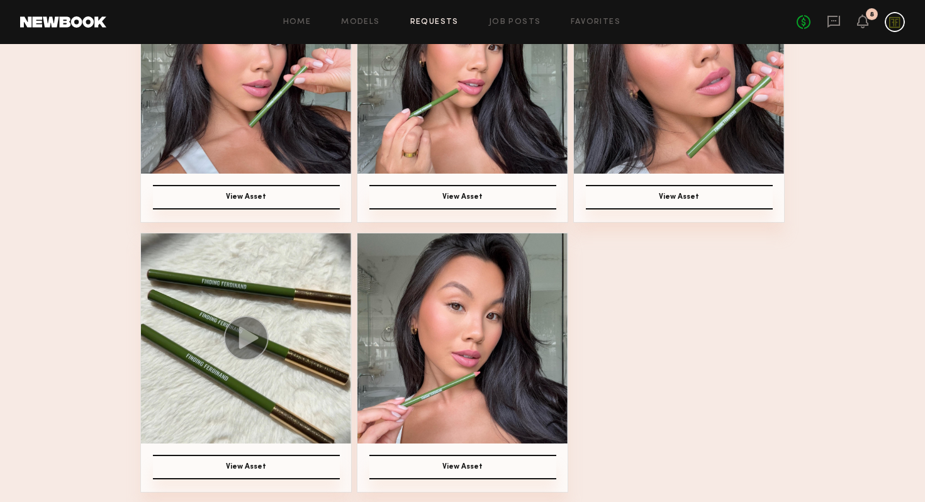
click at [300, 337] on img at bounding box center [246, 338] width 210 height 210
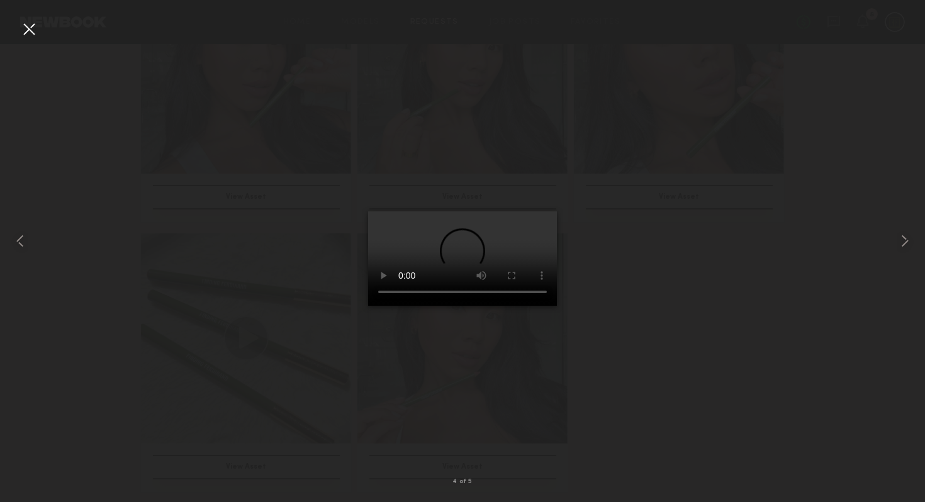
click at [860, 309] on div at bounding box center [462, 241] width 925 height 442
click at [811, 284] on div at bounding box center [462, 241] width 925 height 442
click at [456, 306] on video at bounding box center [462, 258] width 189 height 94
click at [368, 306] on video at bounding box center [462, 258] width 189 height 94
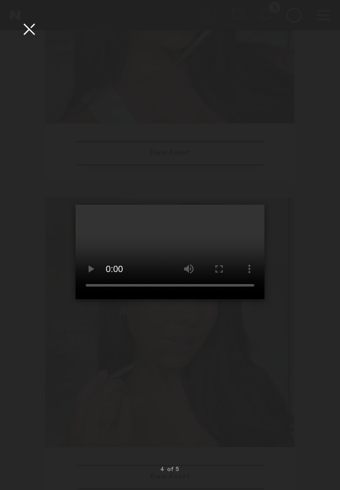
scroll to position [617, 0]
